Goal: Navigation & Orientation: Find specific page/section

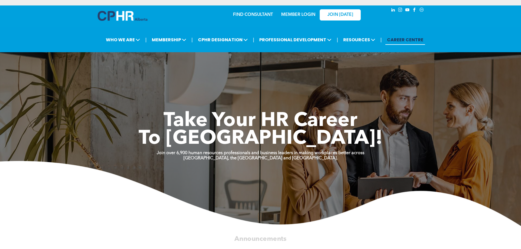
click at [305, 15] on link "MEMBER LOGIN" at bounding box center [298, 15] width 34 height 4
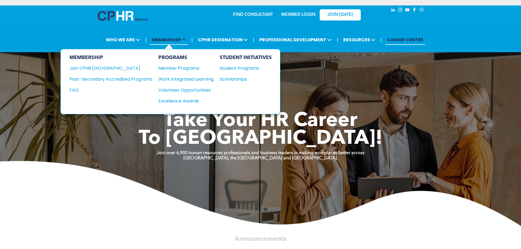
click at [186, 40] on icon at bounding box center [184, 39] width 4 height 4
click at [94, 68] on div "Join CPHR [GEOGRAPHIC_DATA]" at bounding box center [106, 68] width 75 height 7
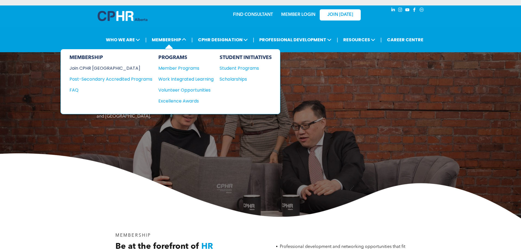
click at [102, 69] on div "Join CPHR [GEOGRAPHIC_DATA]" at bounding box center [106, 68] width 75 height 7
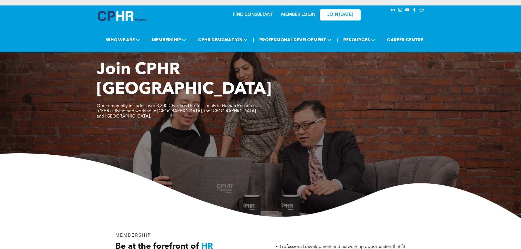
click at [310, 15] on link "MEMBER LOGIN" at bounding box center [298, 15] width 34 height 4
